Goal: Information Seeking & Learning: Learn about a topic

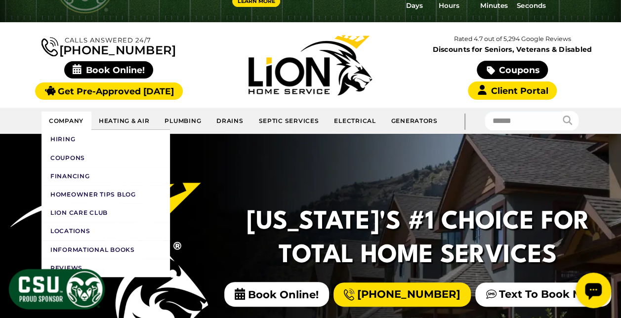
scroll to position [61, 0]
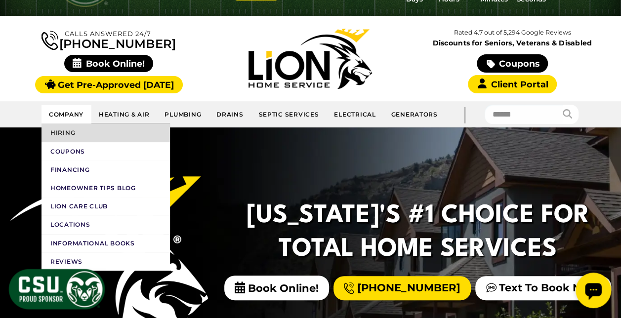
click at [81, 129] on link "Hiring" at bounding box center [105, 132] width 128 height 18
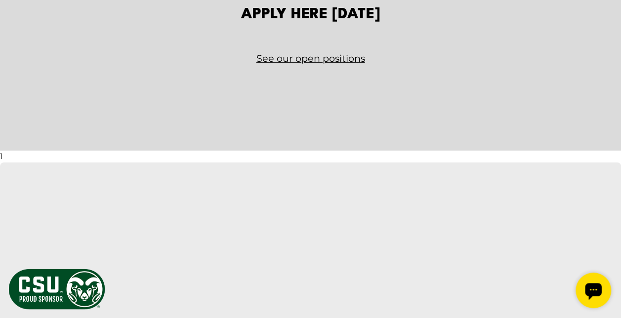
scroll to position [1525, 0]
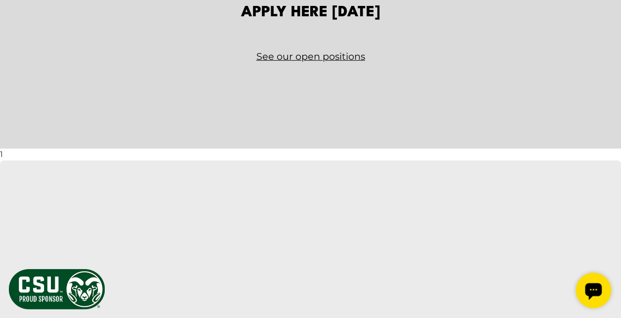
click at [293, 57] on link "See our open positions" at bounding box center [311, 56] width 578 height 17
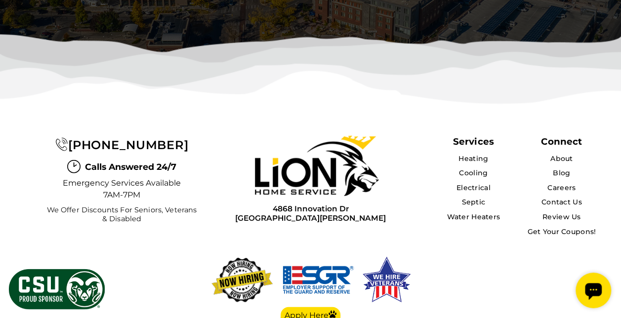
scroll to position [3078, 0]
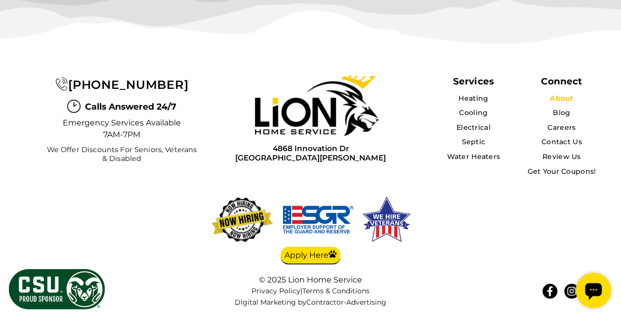
click at [565, 94] on link "About" at bounding box center [561, 98] width 23 height 9
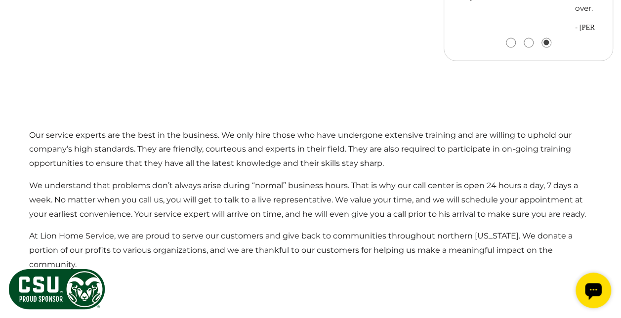
scroll to position [1001, 0]
